Goal: Transaction & Acquisition: Purchase product/service

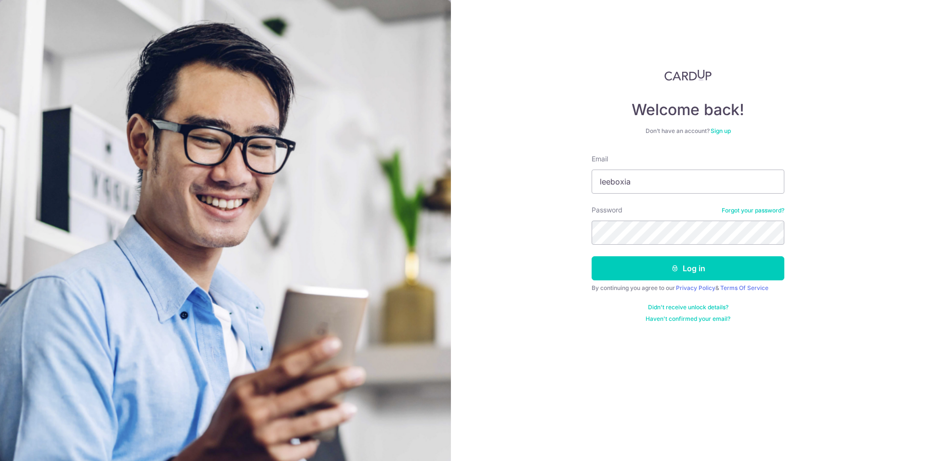
type input "leeboxia"
click at [592, 256] on button "Log in" at bounding box center [688, 268] width 193 height 24
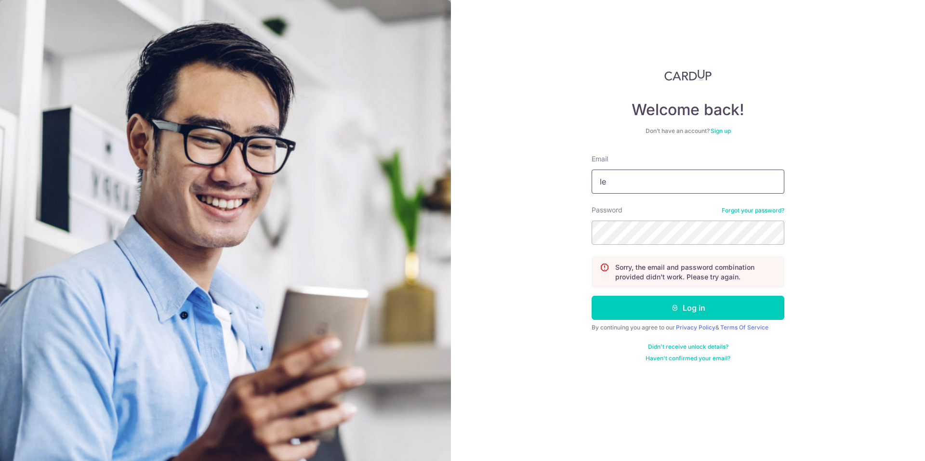
click at [642, 185] on input "le" at bounding box center [688, 182] width 193 height 24
type input "leeboxian@gmail.com"
click at [592, 296] on button "Log in" at bounding box center [688, 308] width 193 height 24
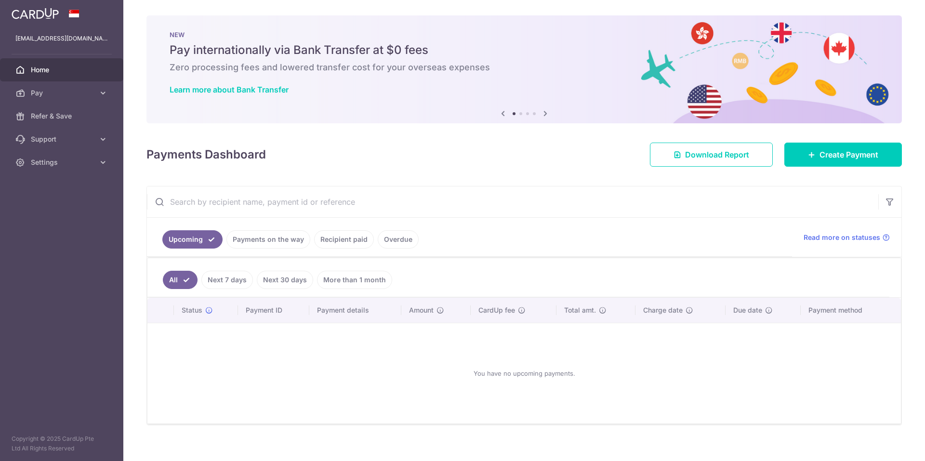
click at [277, 240] on link "Payments on the way" at bounding box center [269, 239] width 84 height 18
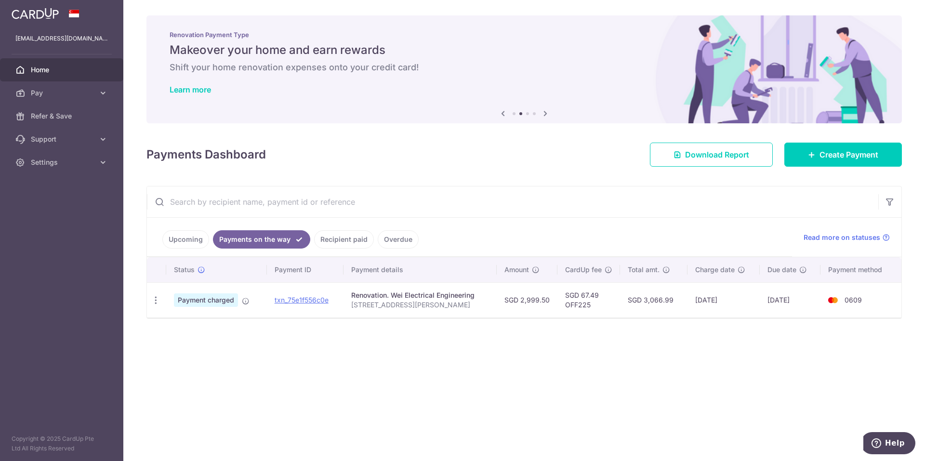
click at [346, 239] on link "Recipient paid" at bounding box center [344, 239] width 60 height 18
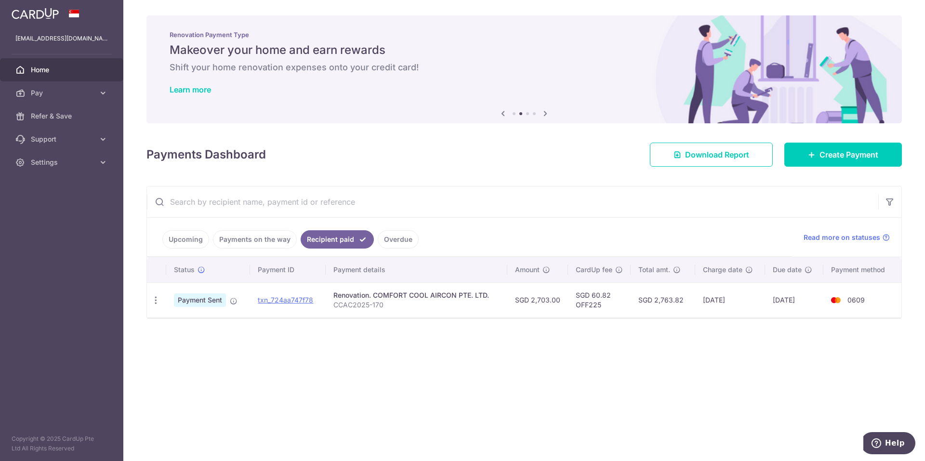
click at [259, 238] on link "Payments on the way" at bounding box center [255, 239] width 84 height 18
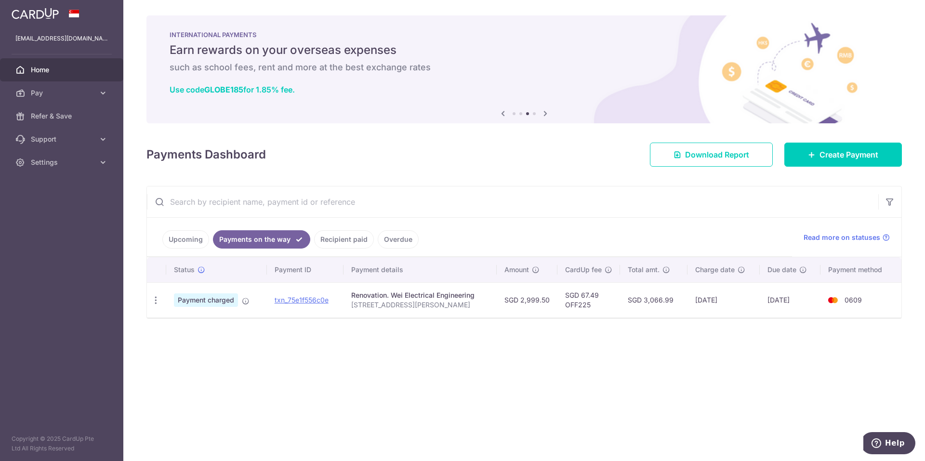
click at [331, 237] on link "Recipient paid" at bounding box center [344, 239] width 60 height 18
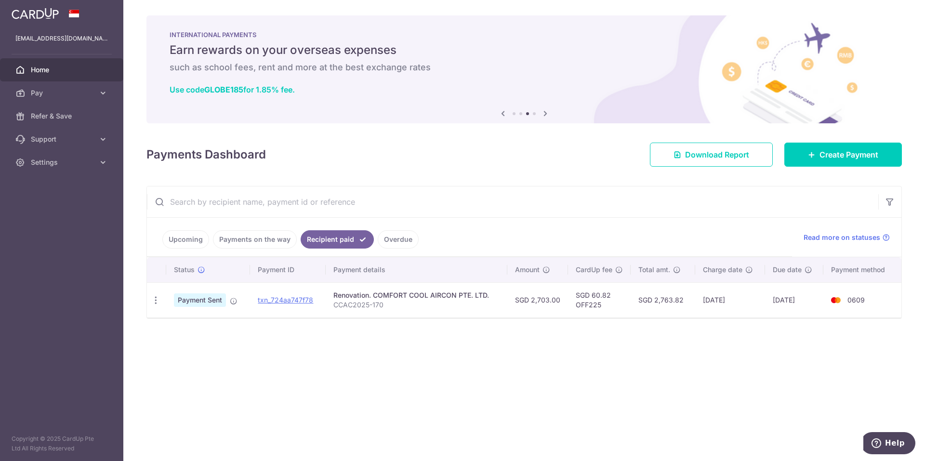
click at [256, 240] on link "Payments on the way" at bounding box center [255, 239] width 84 height 18
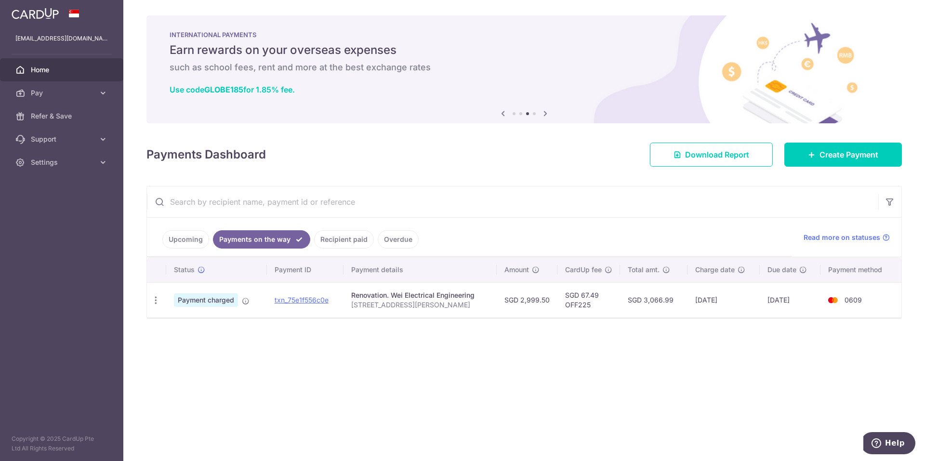
click at [184, 240] on link "Upcoming" at bounding box center [185, 239] width 47 height 18
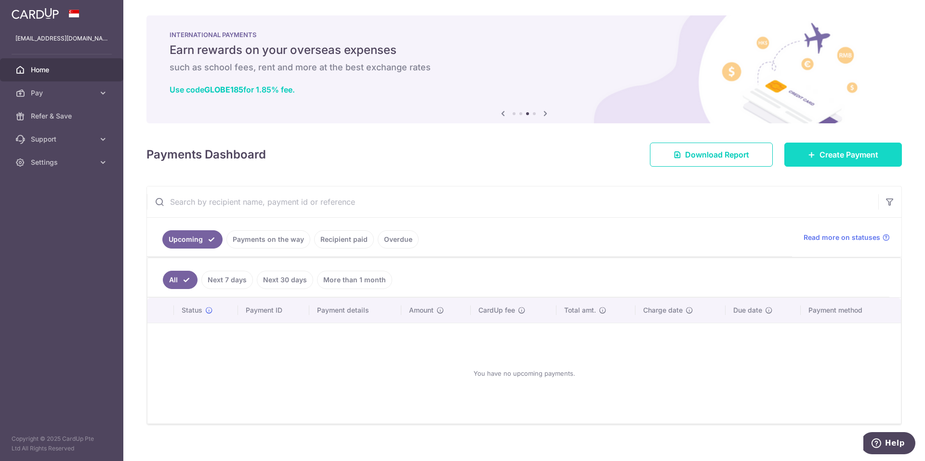
click at [808, 157] on icon at bounding box center [812, 155] width 8 height 8
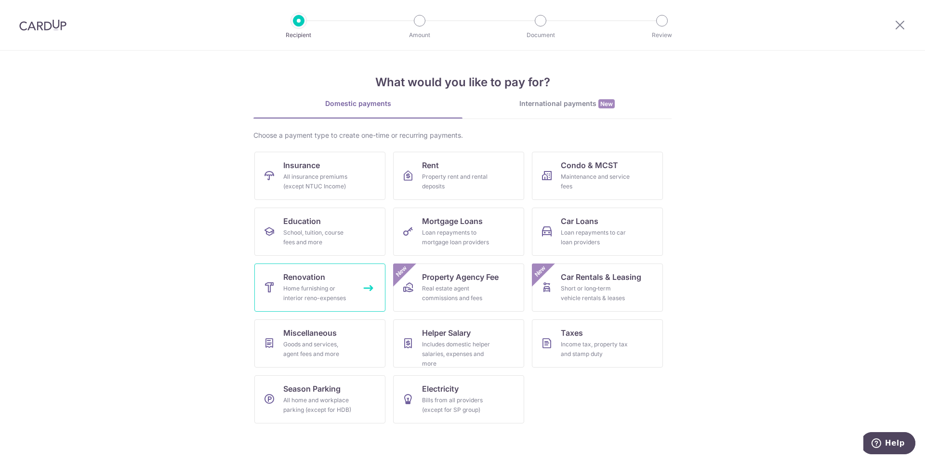
click at [342, 286] on div "Home furnishing or interior reno-expenses" at bounding box center [317, 293] width 69 height 19
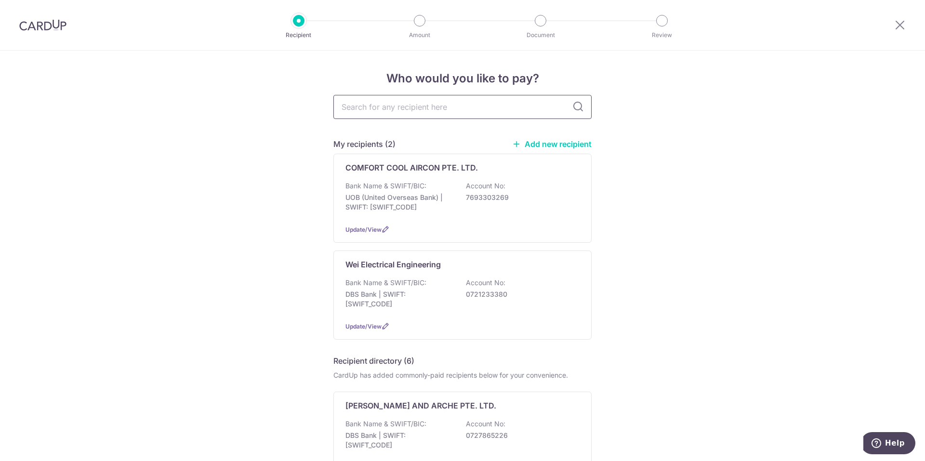
click at [443, 102] on input "text" at bounding box center [463, 107] width 258 height 24
paste input "ZGH ALUMINIUM PTE. LTD."
type input "ZGH ALUMINIUM PTE. LTD."
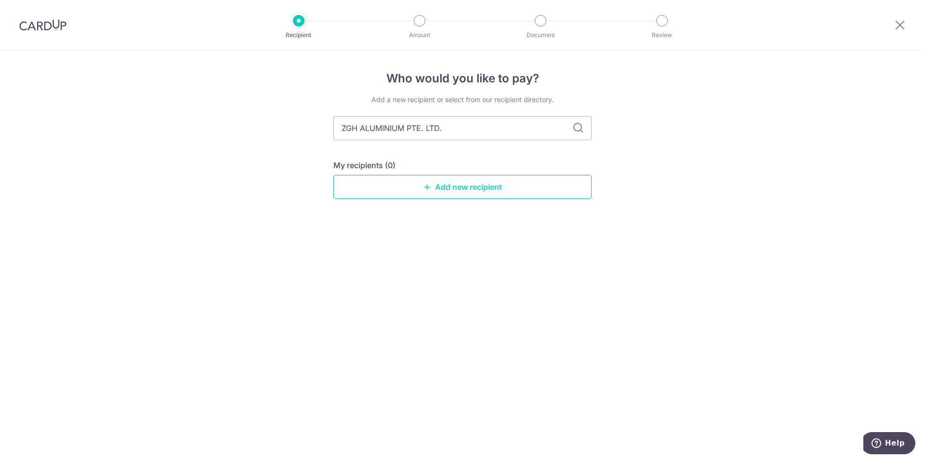
click at [455, 192] on link "Add new recipient" at bounding box center [463, 187] width 258 height 24
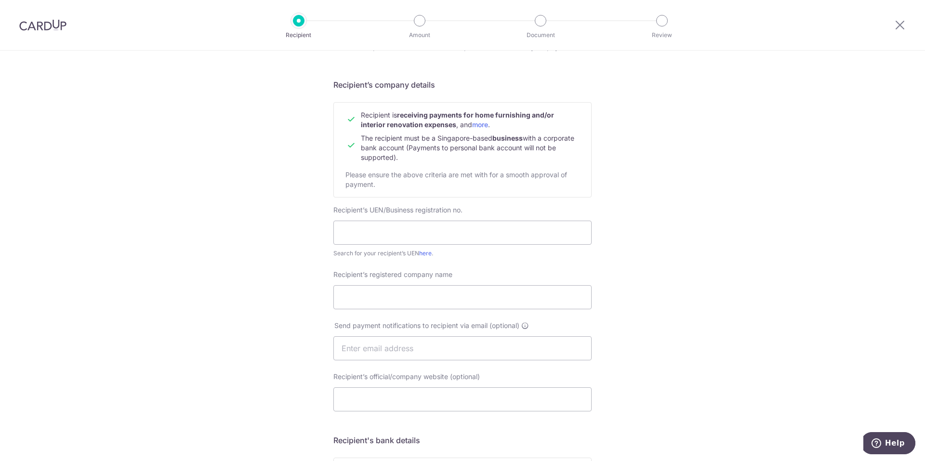
scroll to position [96, 0]
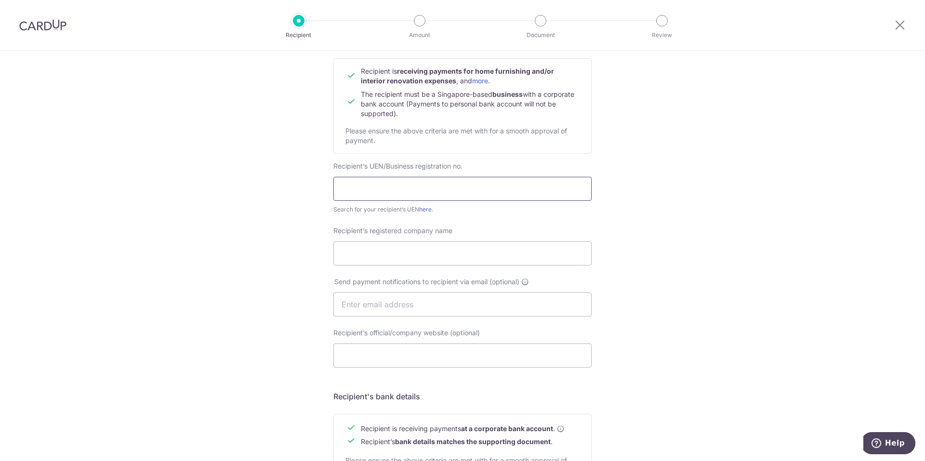
click at [414, 188] on input "text" at bounding box center [463, 189] width 258 height 24
paste input "202207726D"
type input "202207726D"
click at [364, 251] on input "Recipient’s registered company name" at bounding box center [463, 253] width 258 height 24
paste input "ZGH ALUMINIUM PTE. LTD."
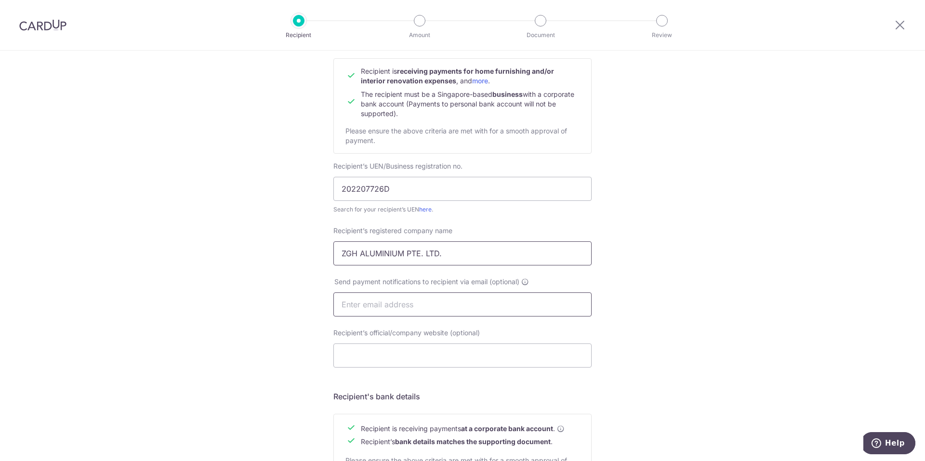
type input "ZGH ALUMINIUM PTE. LTD."
click at [410, 307] on input "text" at bounding box center [463, 305] width 258 height 24
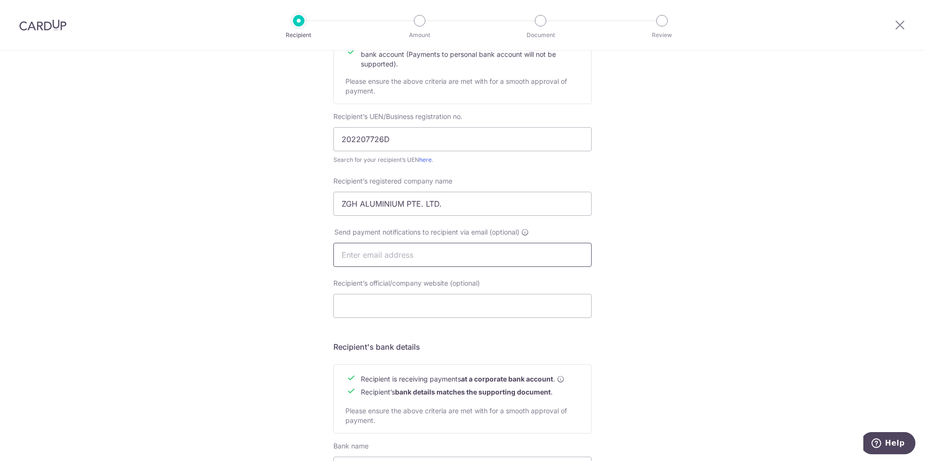
scroll to position [193, 0]
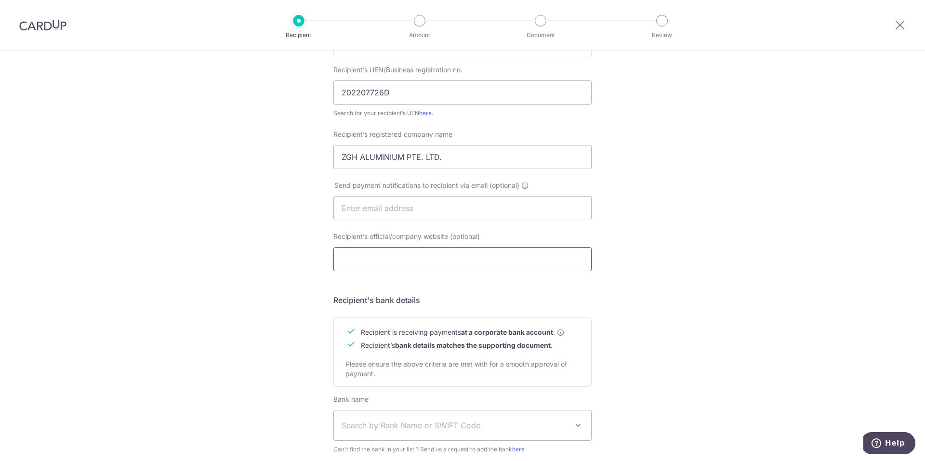
click at [468, 262] on input "Recipient’s official/company website (optional)" at bounding box center [463, 259] width 258 height 24
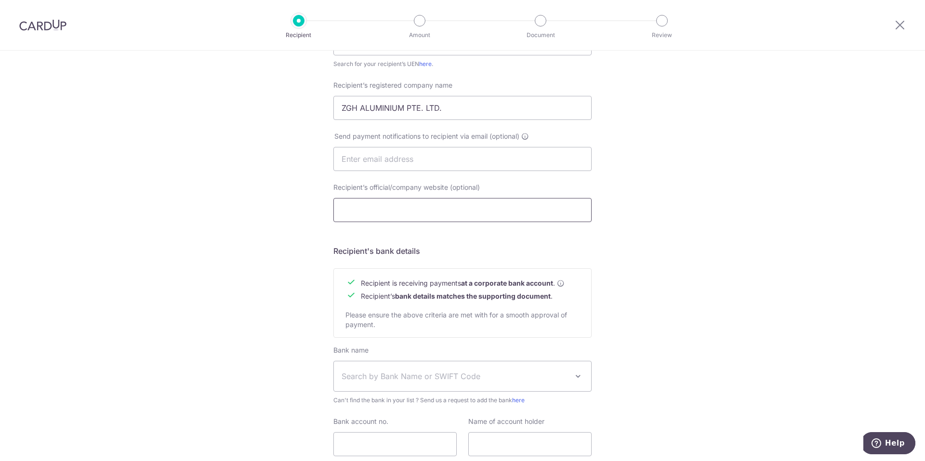
scroll to position [314, 0]
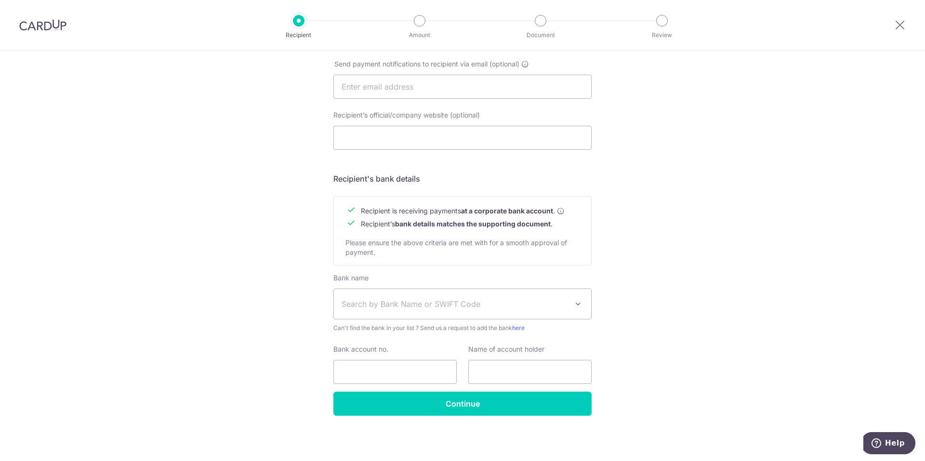
click at [497, 298] on span "Search by Bank Name or SWIFT Code" at bounding box center [455, 304] width 227 height 12
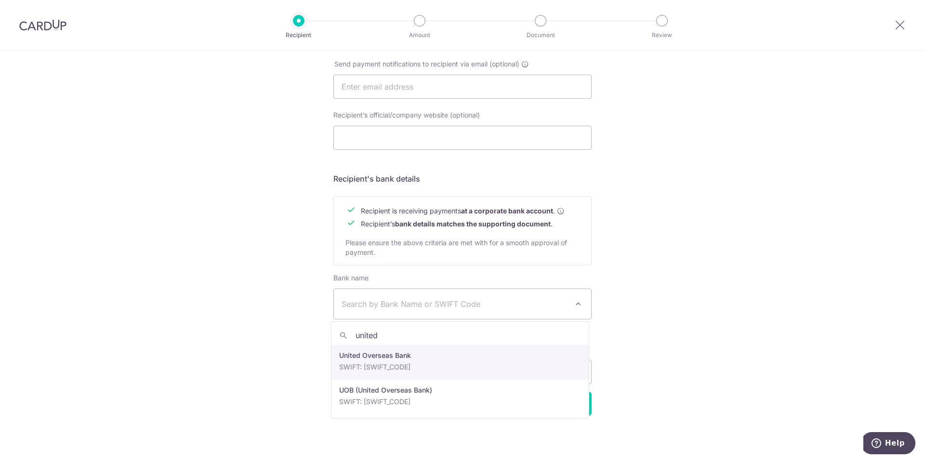
type input "united"
select select "23668"
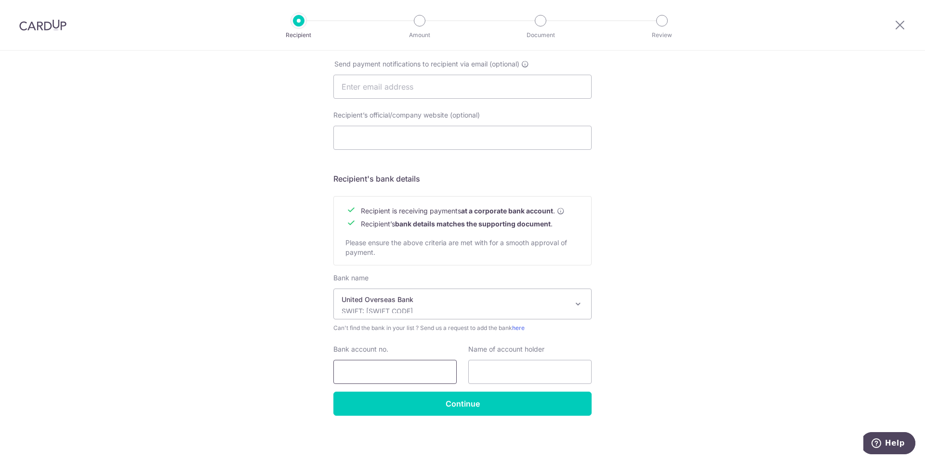
click at [435, 371] on input "Bank account no." at bounding box center [395, 372] width 123 height 24
paste input "314-312-5066"
click at [372, 372] on input "314-312-5066" at bounding box center [395, 372] width 123 height 24
type input "3143125066"
click at [551, 364] on input "text" at bounding box center [529, 372] width 123 height 24
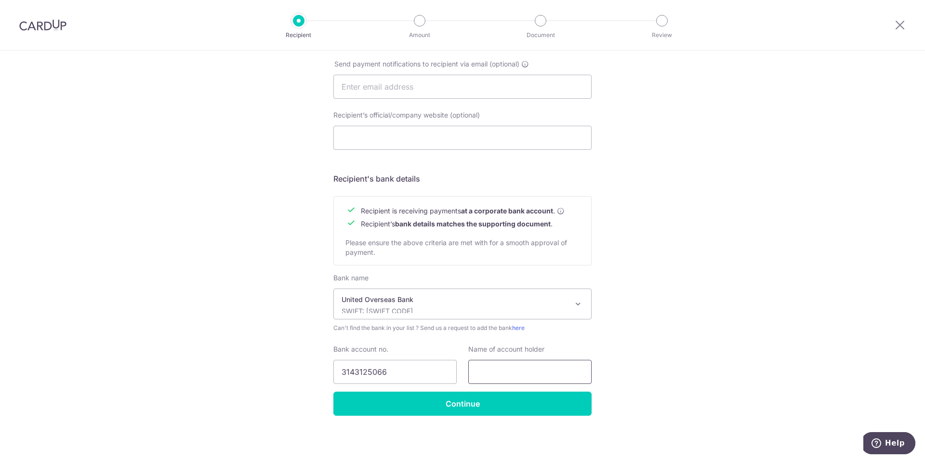
paste input "ZGH ALUMINIUM PTE. LTD."
type input "ZGH ALUMINIUM PTE. LTD."
click at [700, 317] on div "Who would you like to pay? Your recipient does not need a CardUp account to rec…" at bounding box center [462, 98] width 925 height 725
click at [536, 401] on input "Continue" at bounding box center [463, 404] width 258 height 24
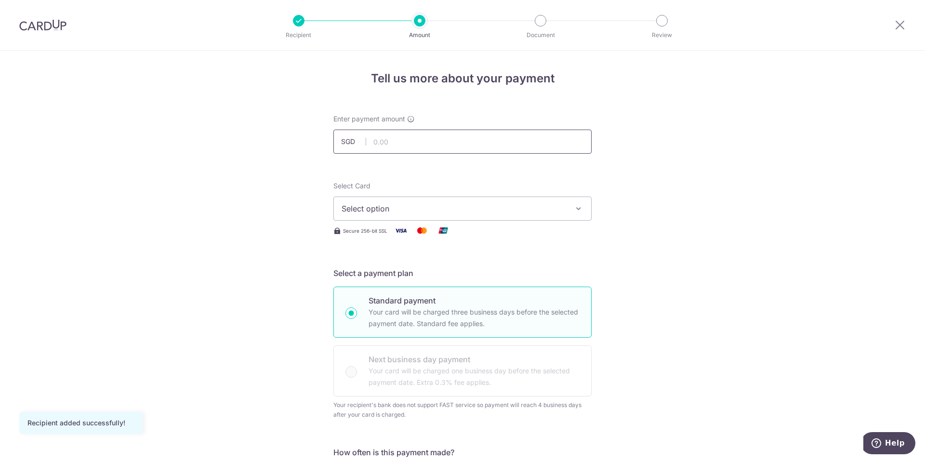
click at [442, 145] on input "text" at bounding box center [463, 142] width 258 height 24
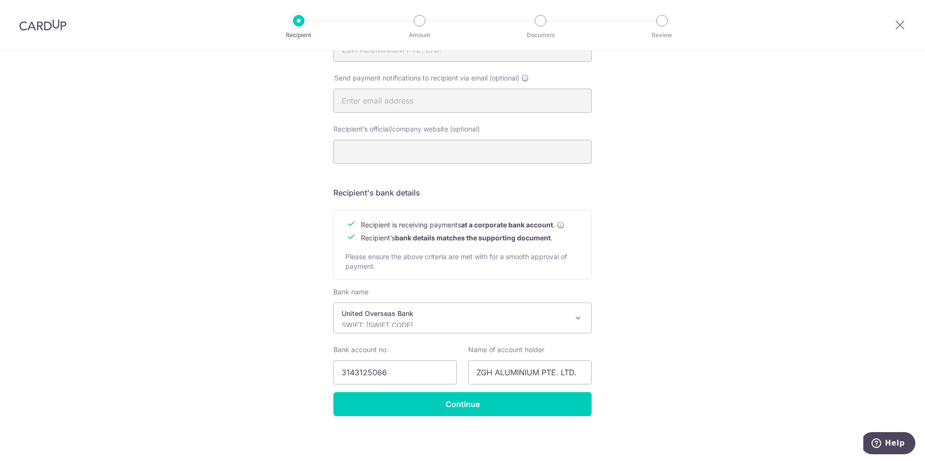
scroll to position [301, 0]
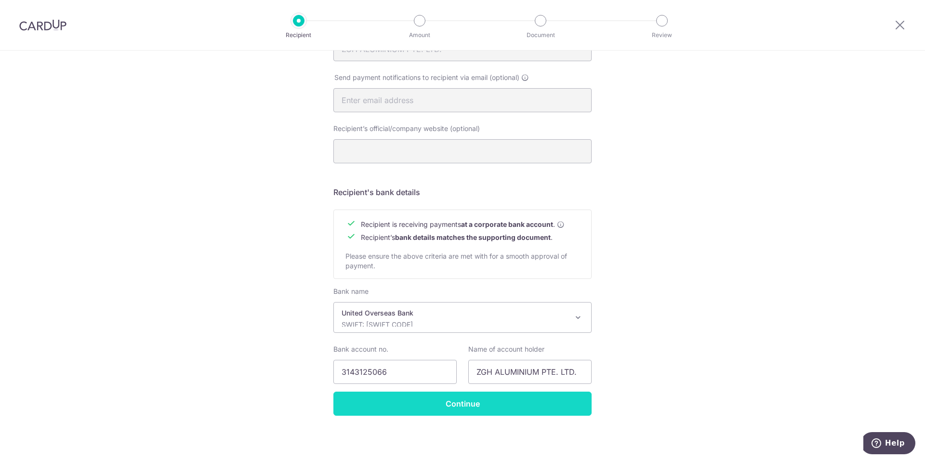
click at [472, 405] on input "Continue" at bounding box center [463, 404] width 258 height 24
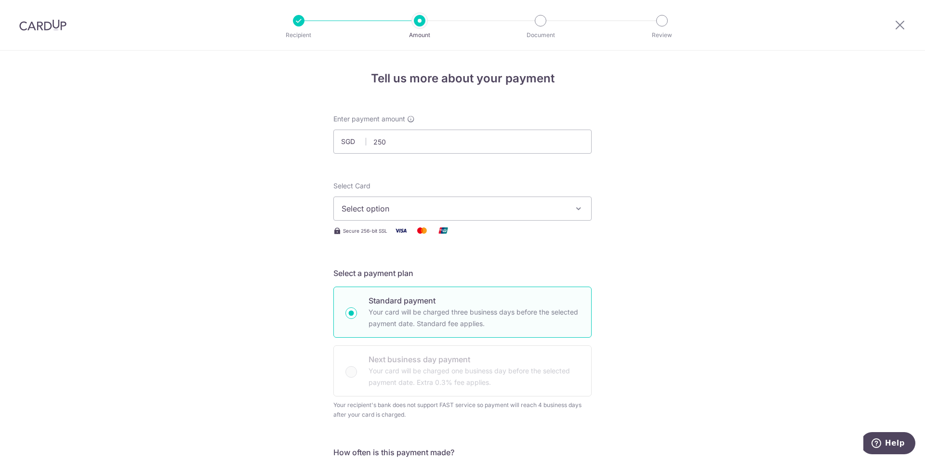
type input "250.00"
click at [512, 208] on span "Select option" at bounding box center [454, 209] width 225 height 12
click at [510, 279] on span "**** 0609" at bounding box center [463, 278] width 242 height 12
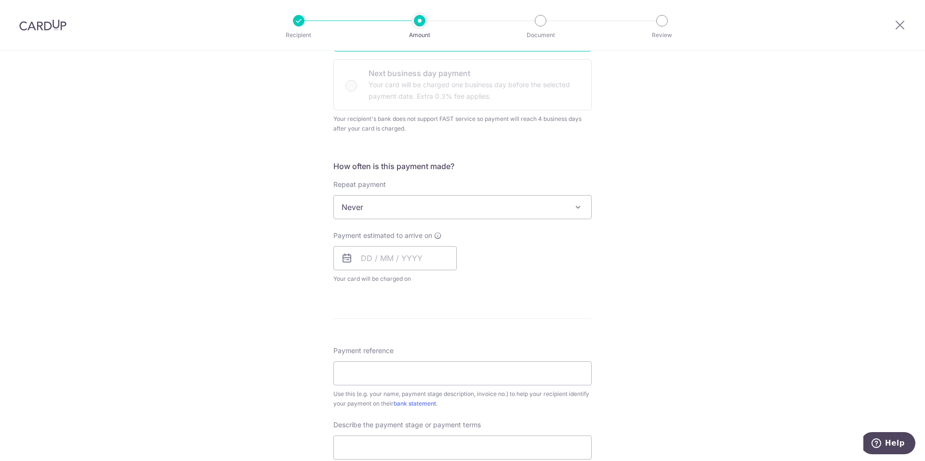
scroll to position [337, 0]
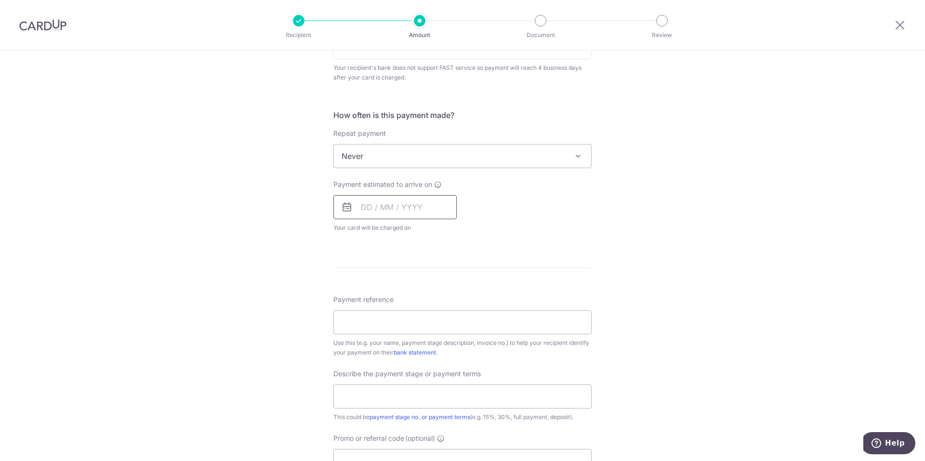
click at [431, 211] on input "text" at bounding box center [395, 207] width 123 height 24
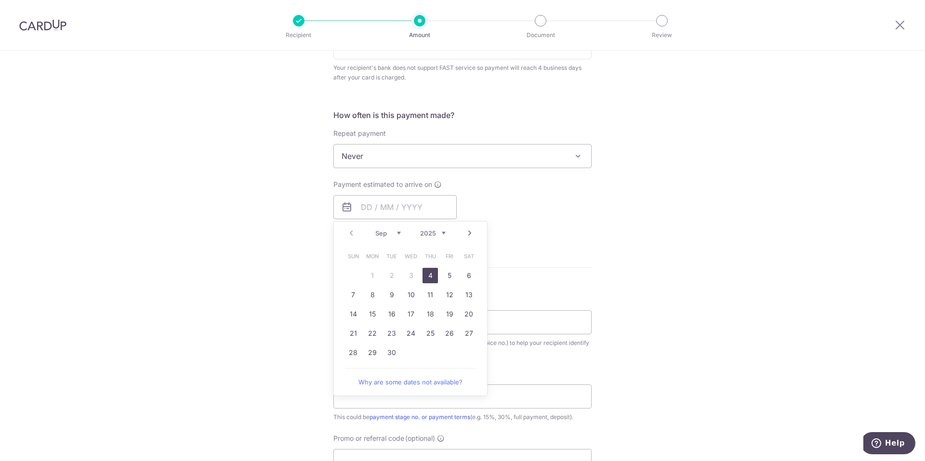
click at [427, 278] on link "4" at bounding box center [430, 275] width 15 height 15
type input "[DATE]"
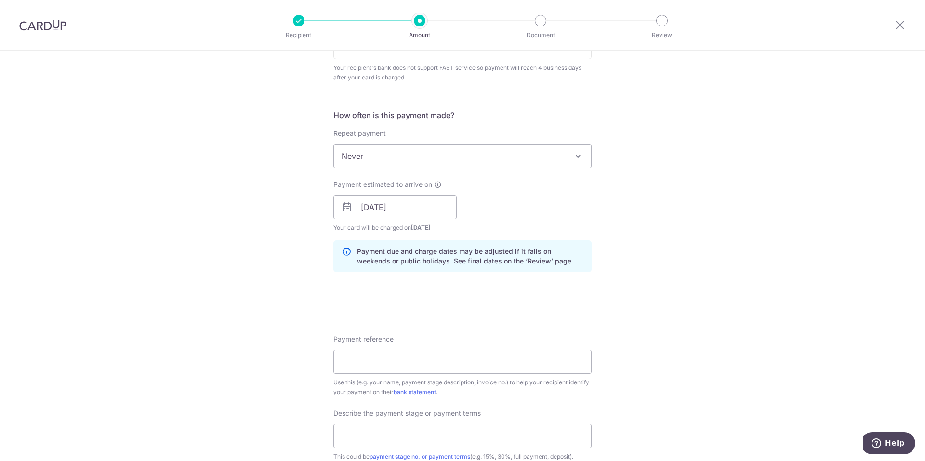
click at [683, 280] on div "Tell us more about your payment Enter payment amount SGD 250.00 250.00 Select C…" at bounding box center [462, 212] width 925 height 999
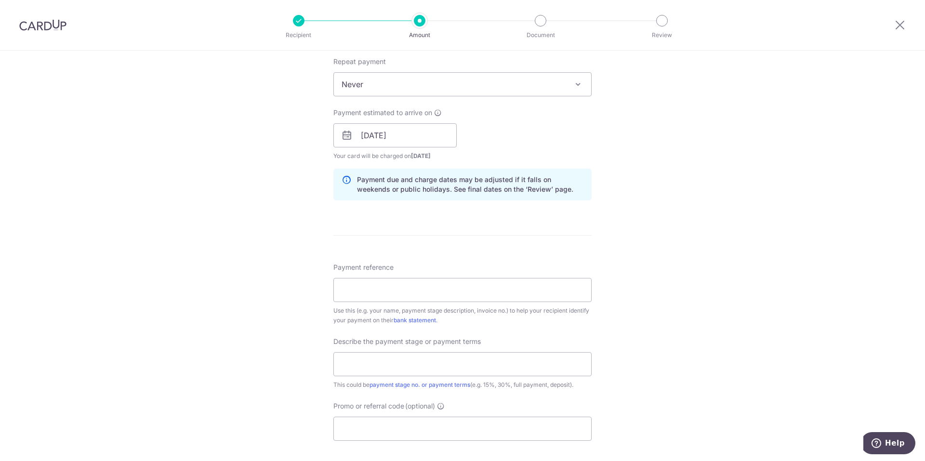
scroll to position [482, 0]
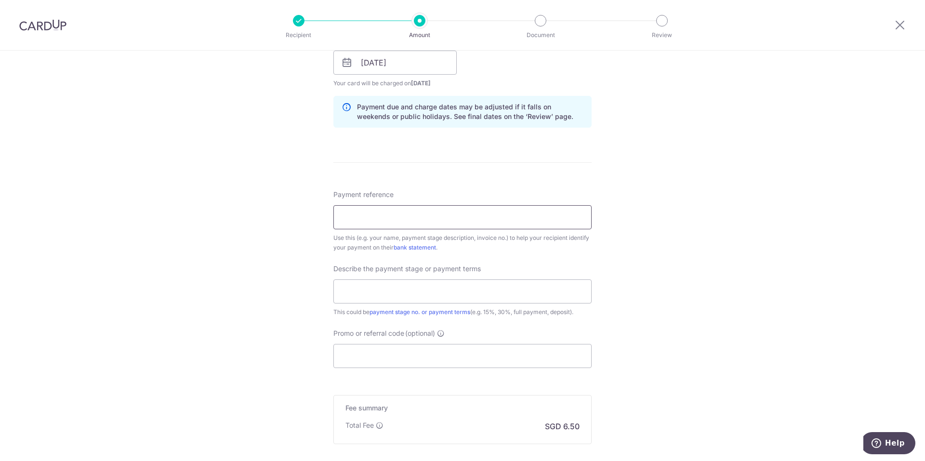
click at [511, 216] on input "Payment reference" at bounding box center [463, 217] width 258 height 24
click at [388, 223] on input "Payment reference" at bounding box center [463, 217] width 258 height 24
paste input "Reference number : 2099"
type input "Reference number : 2099"
click at [719, 265] on div "Tell us more about your payment Enter payment amount SGD 250.00 250.00 Select C…" at bounding box center [462, 68] width 925 height 999
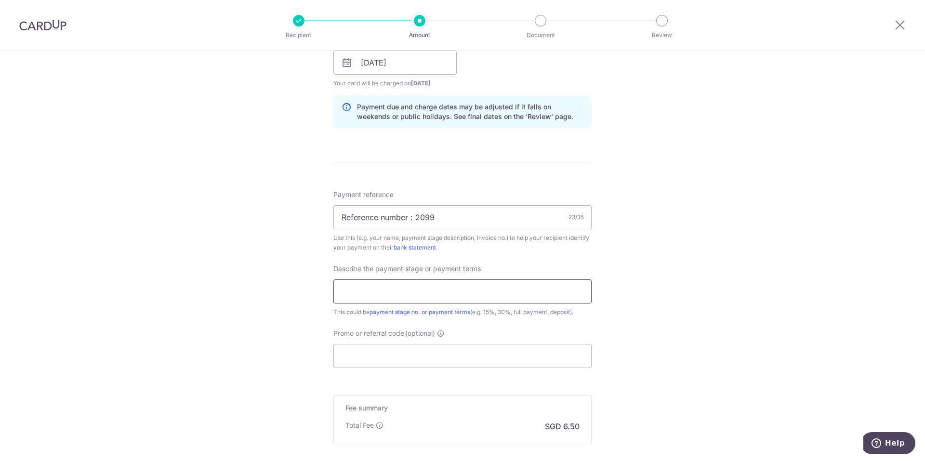
click at [508, 292] on input "text" at bounding box center [463, 292] width 258 height 24
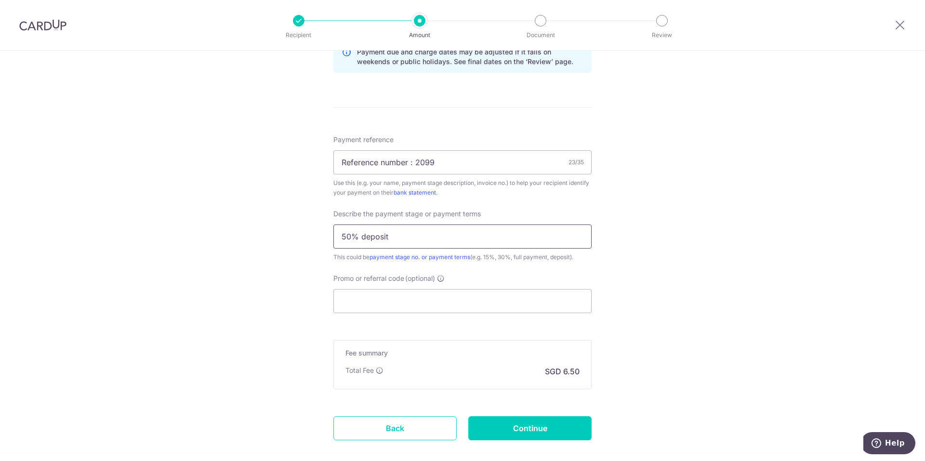
scroll to position [588, 0]
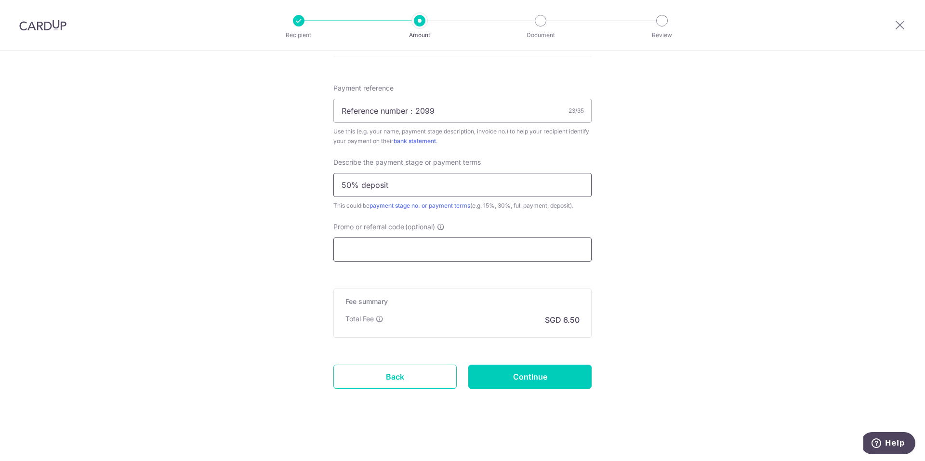
type input "50% deposit"
click at [492, 241] on input "Promo or referral code (optional)" at bounding box center [463, 250] width 258 height 24
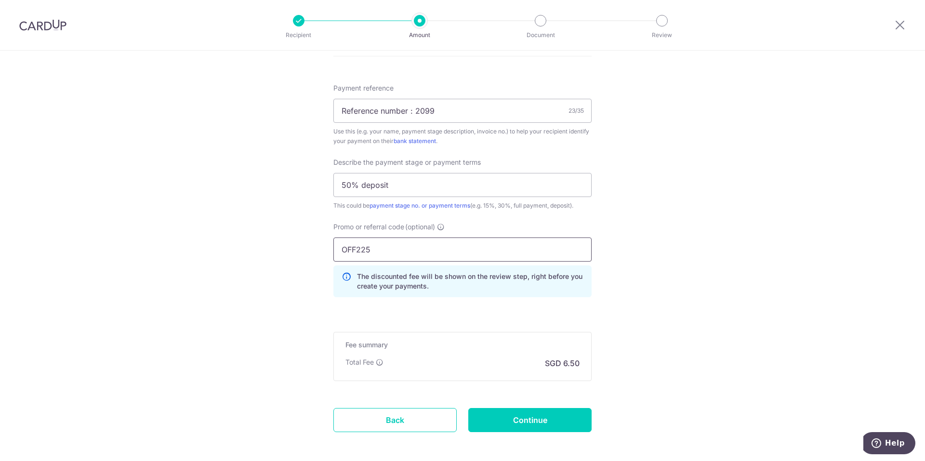
type input "OFF225"
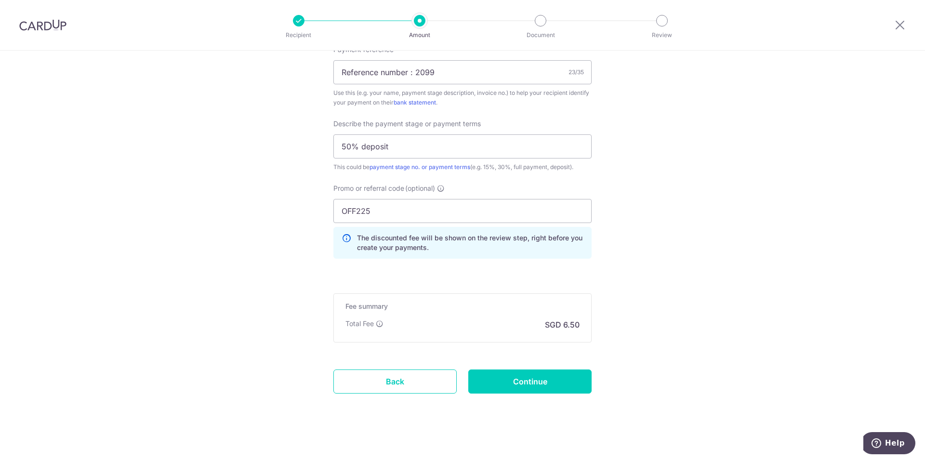
scroll to position [632, 0]
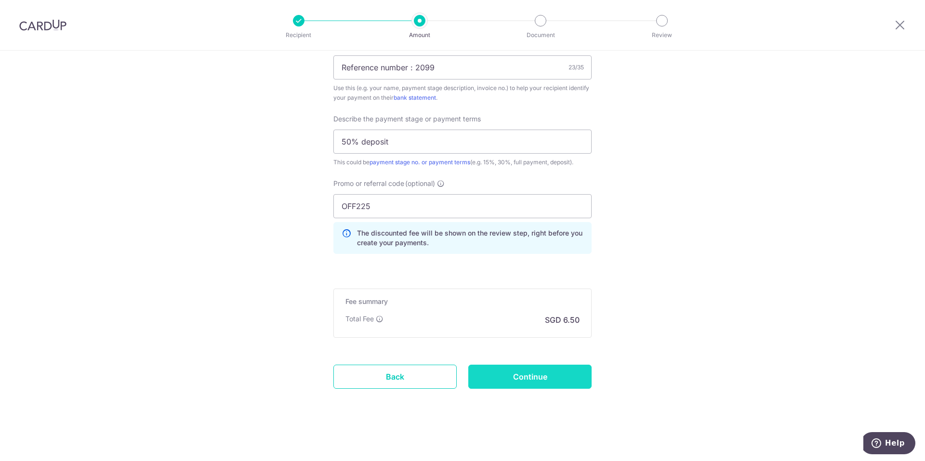
click at [532, 382] on input "Continue" at bounding box center [529, 377] width 123 height 24
type input "Create Schedule"
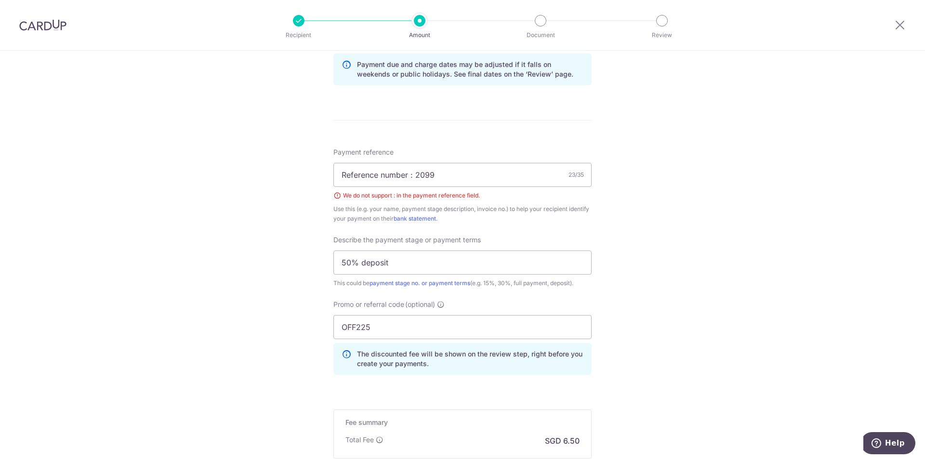
scroll to position [453, 0]
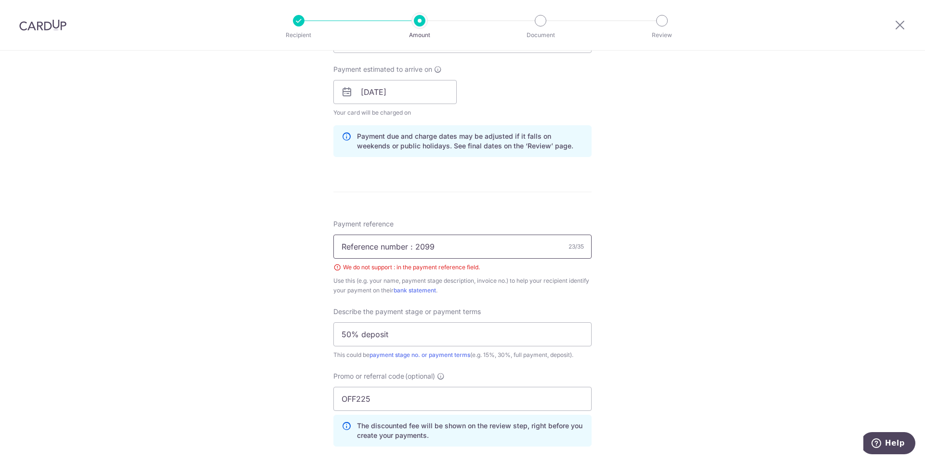
drag, startPoint x: 414, startPoint y: 245, endPoint x: 288, endPoint y: 245, distance: 125.8
click at [288, 245] on div "Tell us more about your payment Enter payment amount SGD 250.00 250.00 Select C…" at bounding box center [462, 126] width 925 height 1056
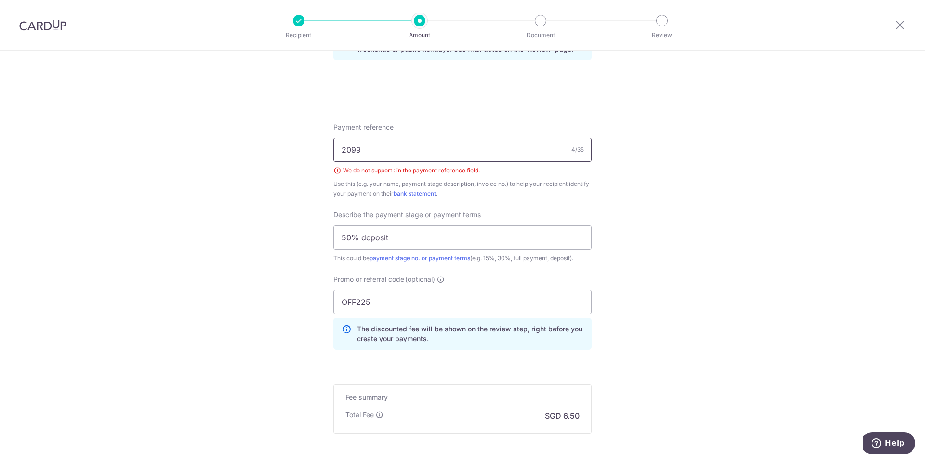
scroll to position [645, 0]
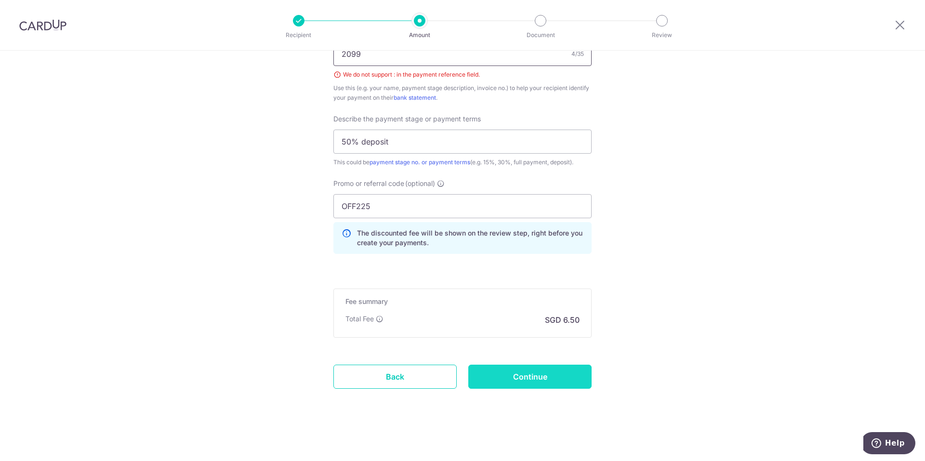
type input "2099"
click at [526, 384] on input "Continue" at bounding box center [529, 377] width 123 height 24
type input "Create Schedule"
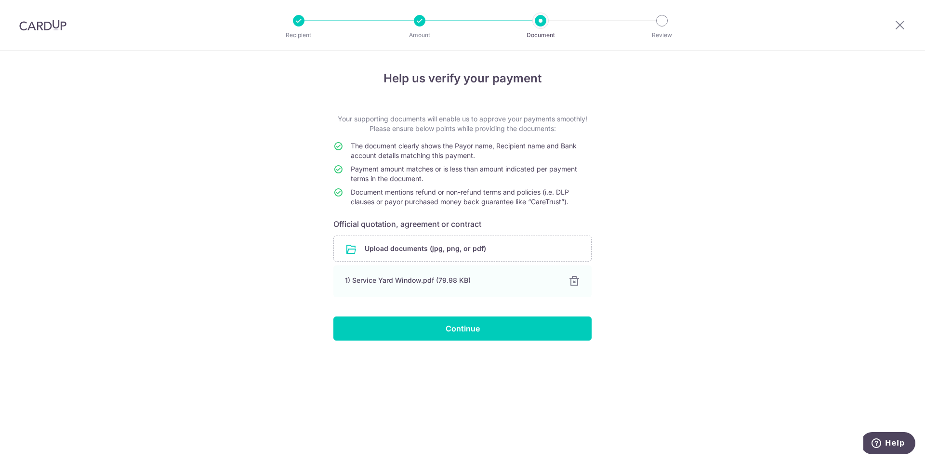
click at [652, 283] on div "Help us verify your payment Your supporting documents will enable us to approve…" at bounding box center [462, 256] width 925 height 411
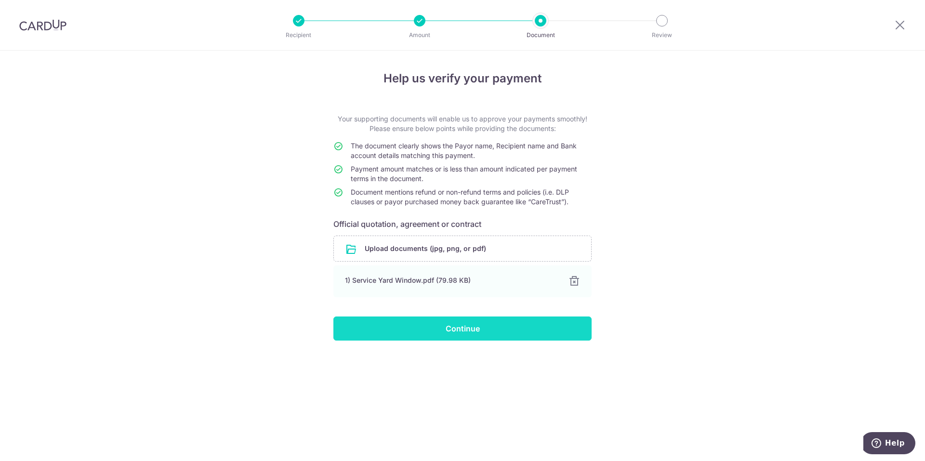
click at [545, 338] on input "Continue" at bounding box center [463, 329] width 258 height 24
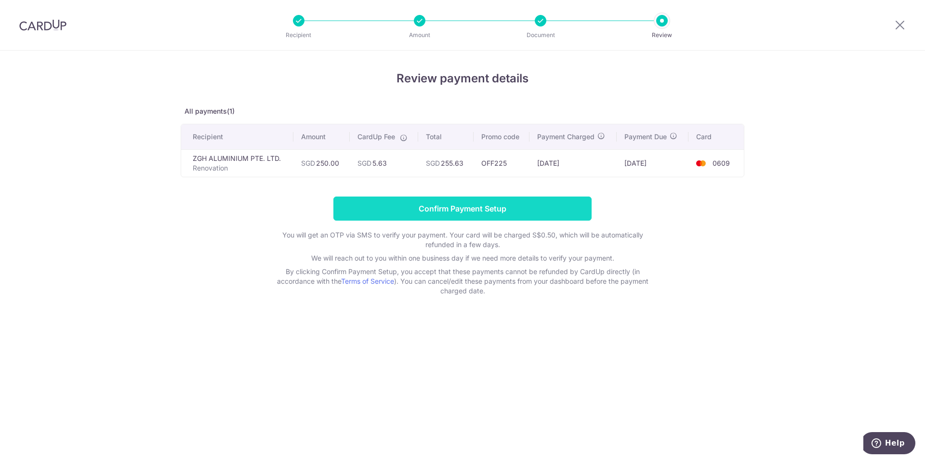
click at [500, 203] on input "Confirm Payment Setup" at bounding box center [463, 209] width 258 height 24
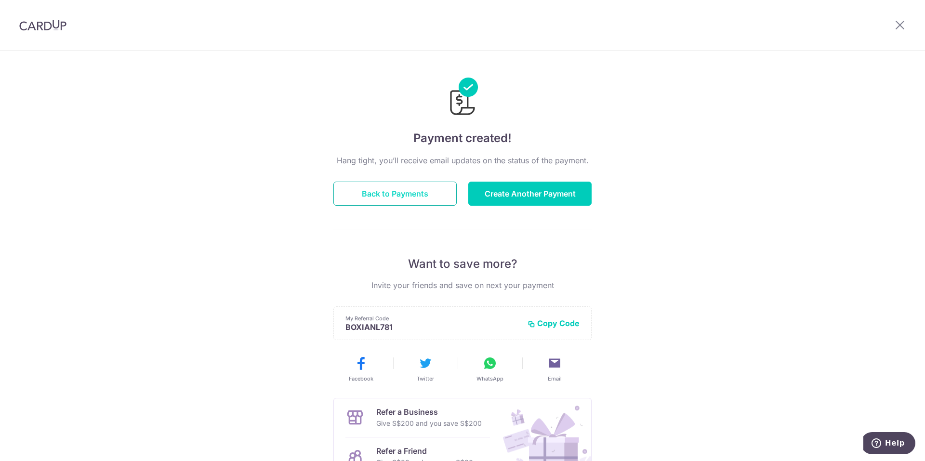
click at [417, 192] on button "Back to Payments" at bounding box center [395, 194] width 123 height 24
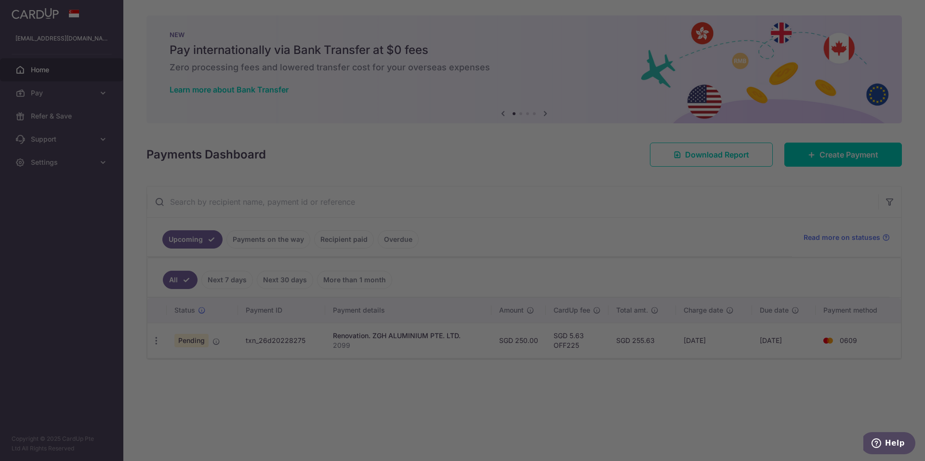
click at [681, 188] on div at bounding box center [467, 233] width 935 height 466
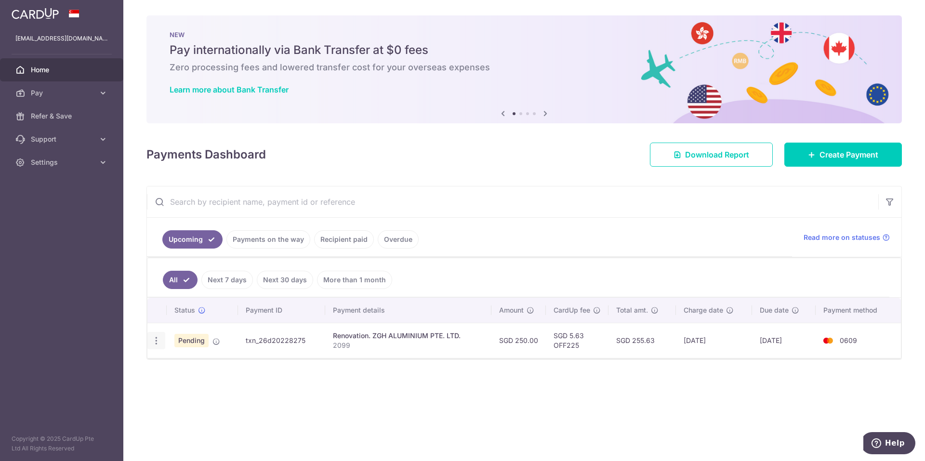
click at [155, 343] on icon "button" at bounding box center [156, 341] width 10 height 10
click at [521, 218] on ul "Upcoming Payments on the way Recipient paid Overdue" at bounding box center [469, 237] width 645 height 39
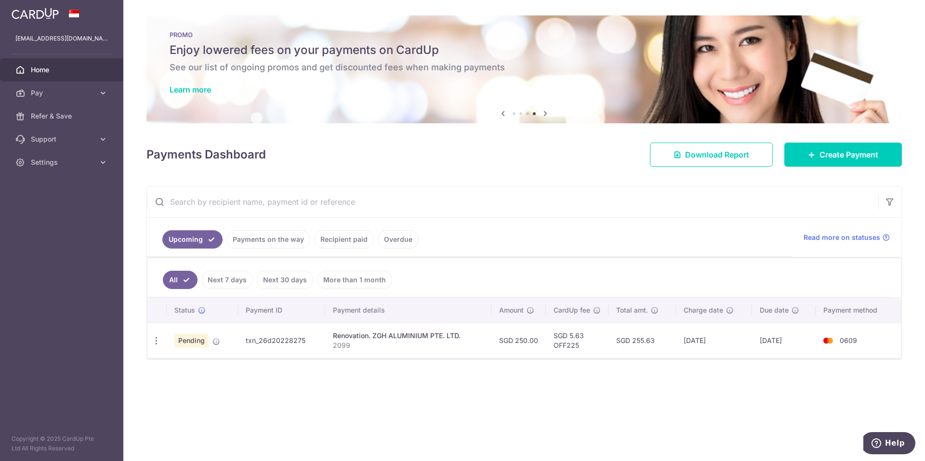
click at [282, 390] on div "× Pause Schedule Pause all future payments in this series Pause just this one p…" at bounding box center [524, 230] width 802 height 461
